Goal: Information Seeking & Learning: Learn about a topic

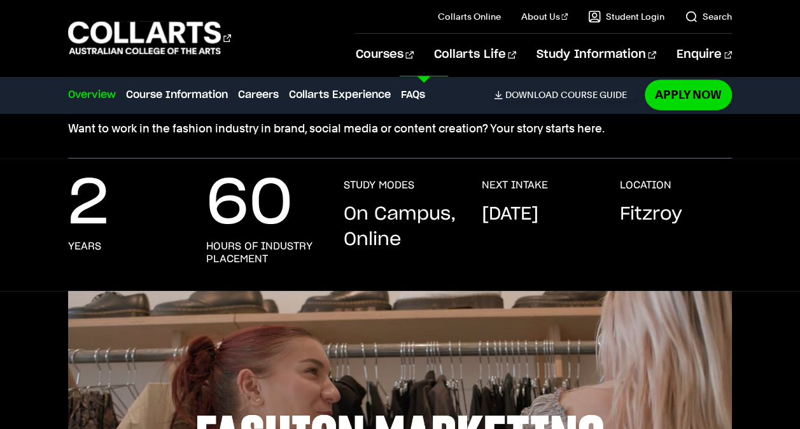
click at [750, 234] on div "View all courses Design Digital & Social Media Graphic & Digital Design Interio…" at bounding box center [400, 345] width 800 height 539
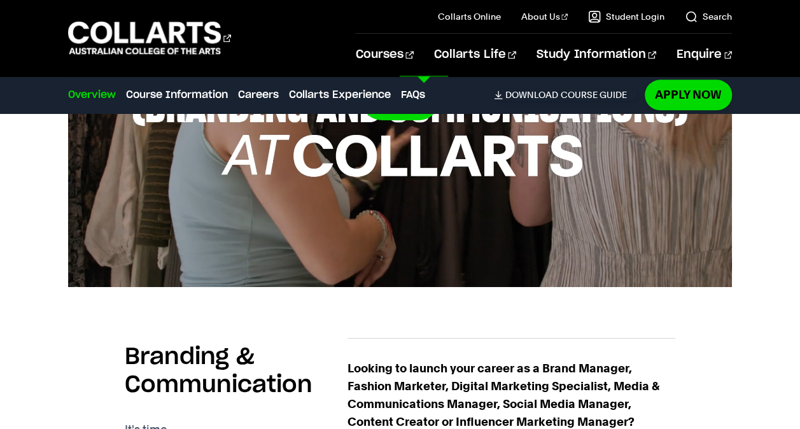
scroll to position [663, 0]
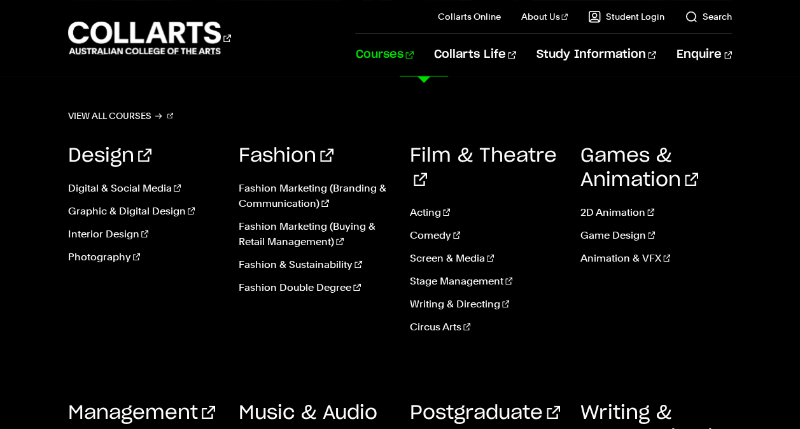
click at [413, 55] on link "Courses" at bounding box center [384, 55] width 58 height 42
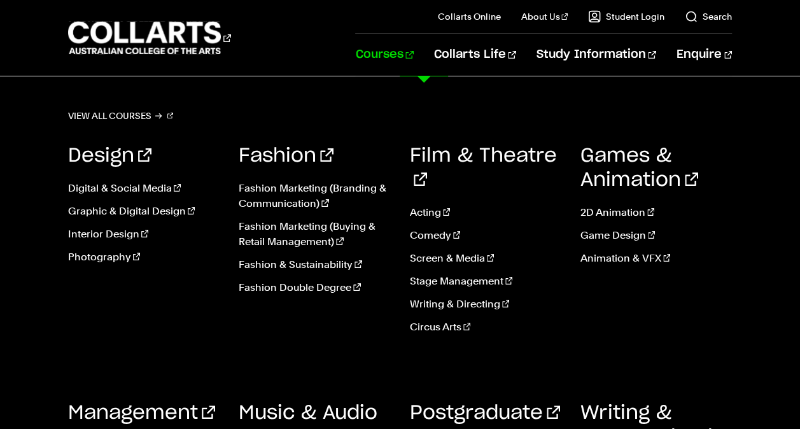
click at [413, 55] on link "Courses" at bounding box center [384, 55] width 58 height 42
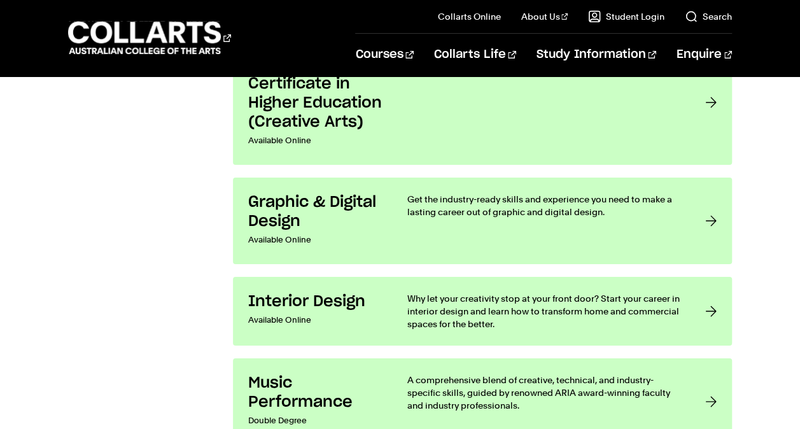
scroll to position [2432, 0]
